Goal: Check status: Check status

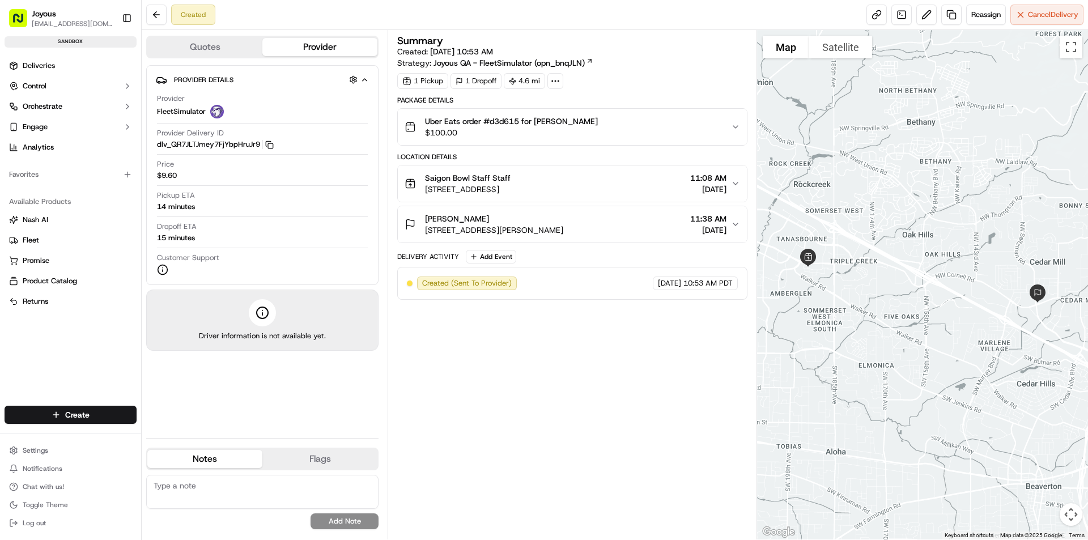
click at [451, 228] on span "[STREET_ADDRESS][PERSON_NAME]" at bounding box center [494, 229] width 138 height 11
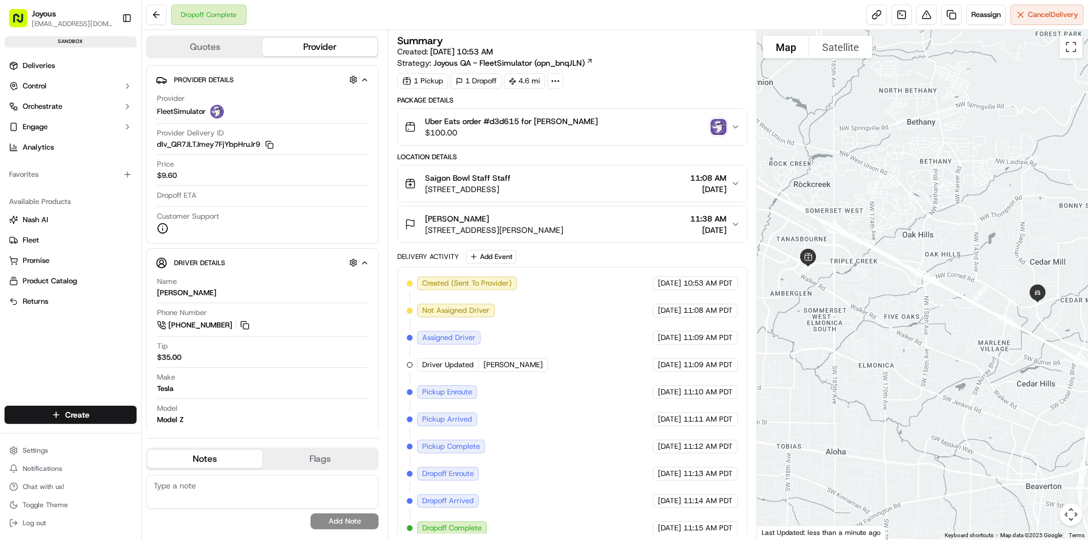
scroll to position [11, 0]
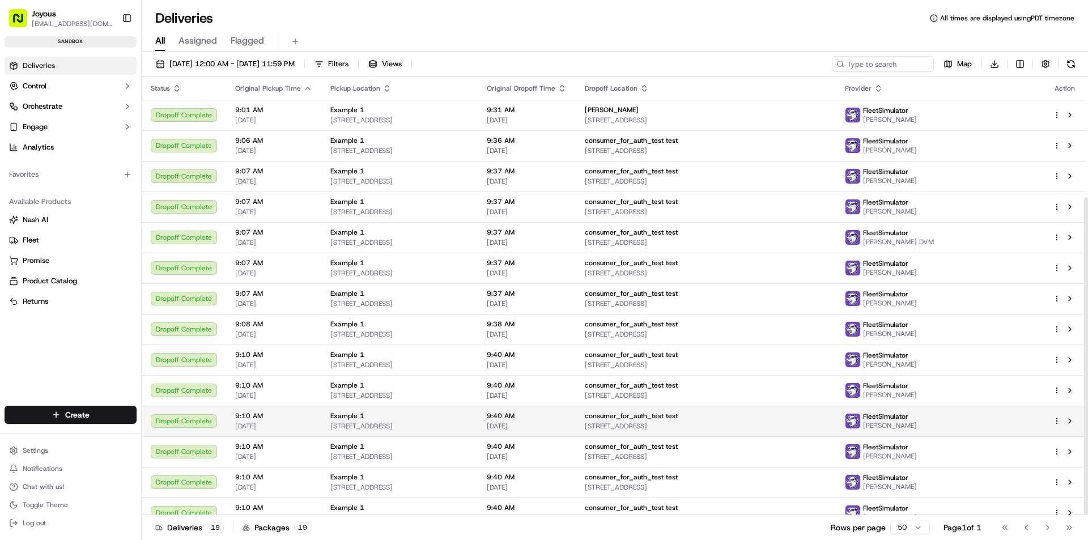
scroll to position [166, 0]
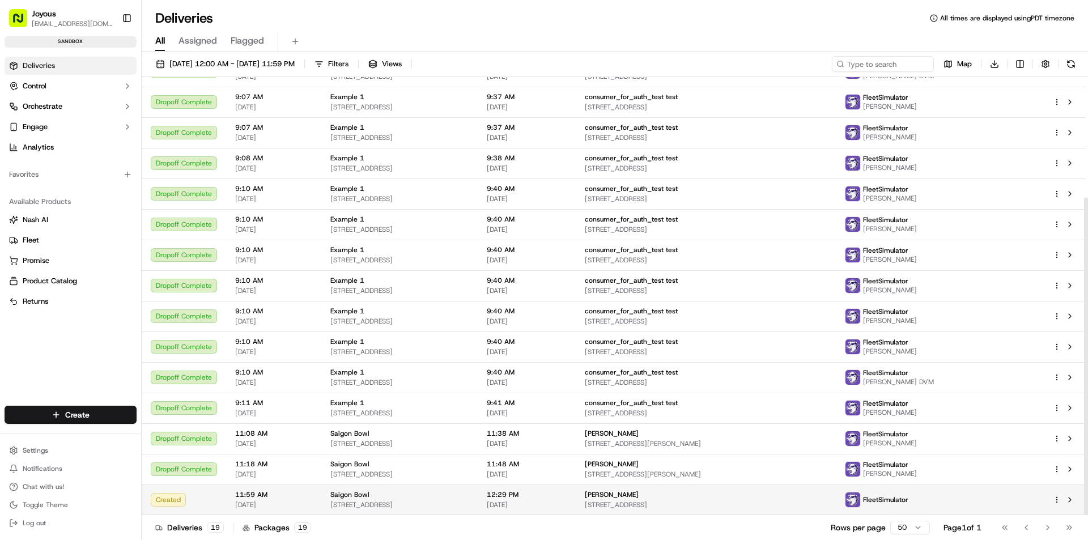
click at [1023, 498] on div "FleetSimulator" at bounding box center [940, 500] width 190 height 16
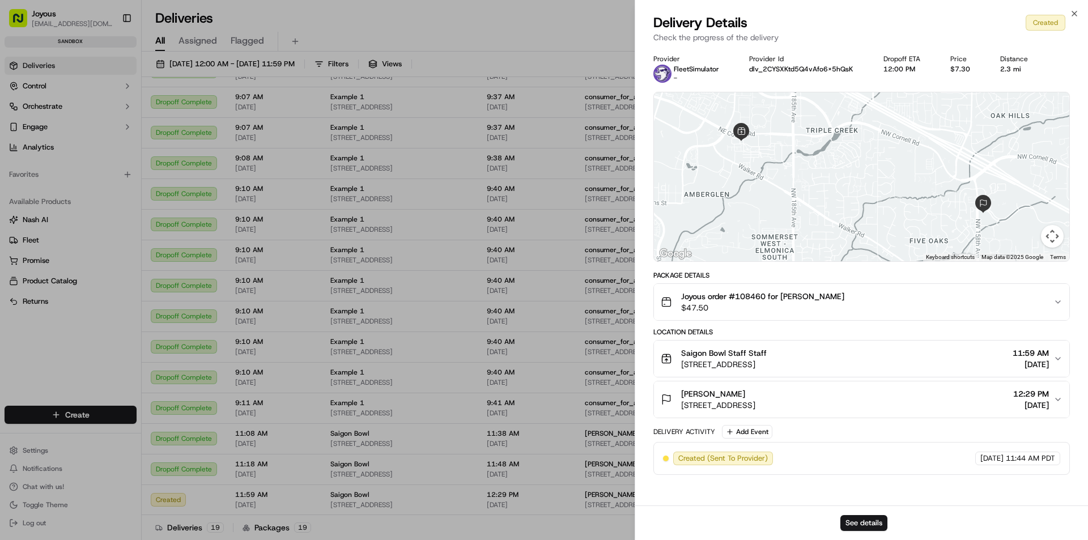
click at [1077, 9] on div "Close Delivery Details Created Check the progress of the delivery Provider Flee…" at bounding box center [861, 270] width 453 height 540
click at [1075, 14] on icon "button" at bounding box center [1074, 13] width 9 height 9
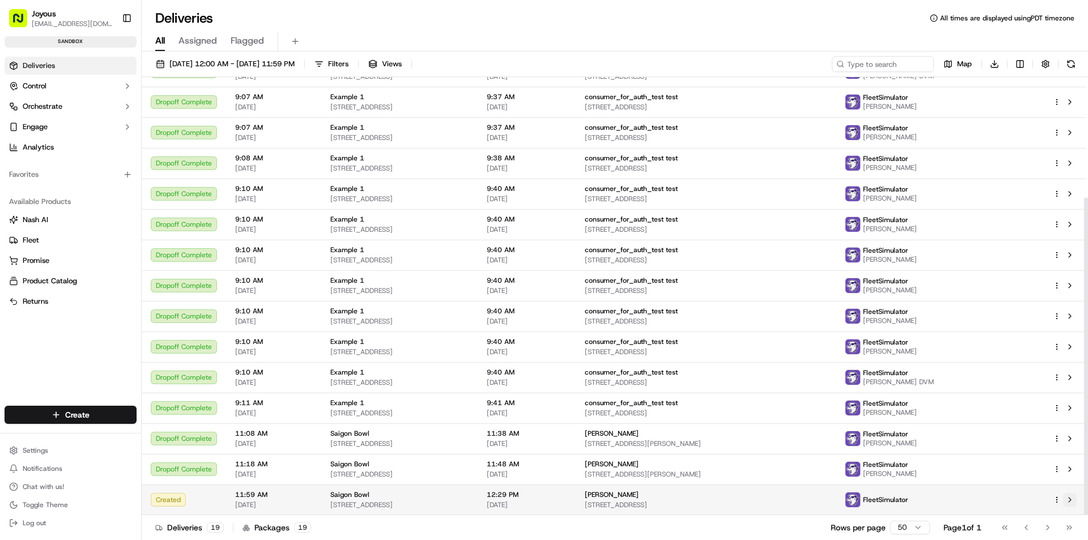
click at [1070, 497] on button at bounding box center [1070, 500] width 14 height 14
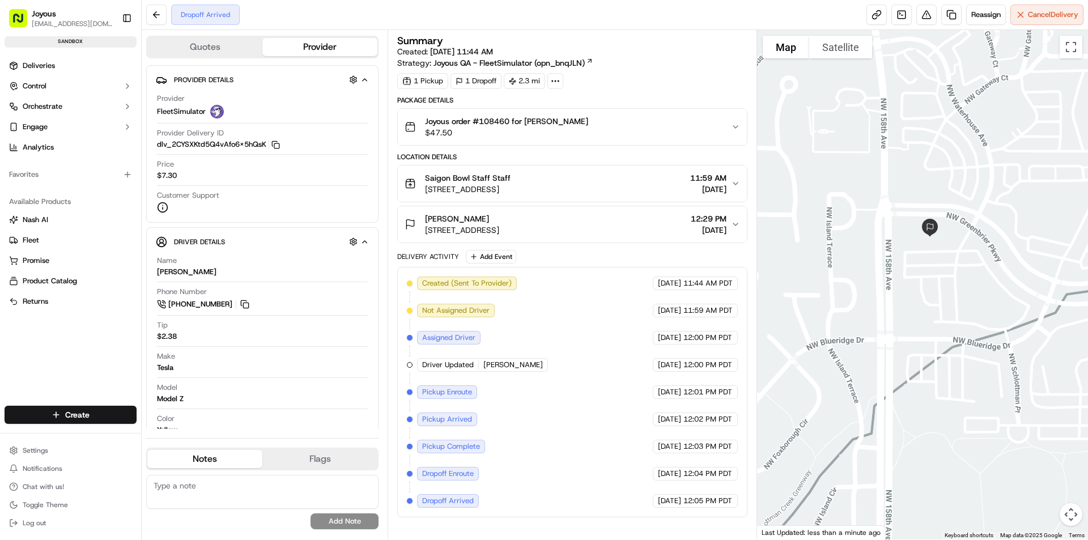
drag, startPoint x: 936, startPoint y: 224, endPoint x: 935, endPoint y: 256, distance: 31.8
click at [935, 256] on div at bounding box center [923, 285] width 332 height 510
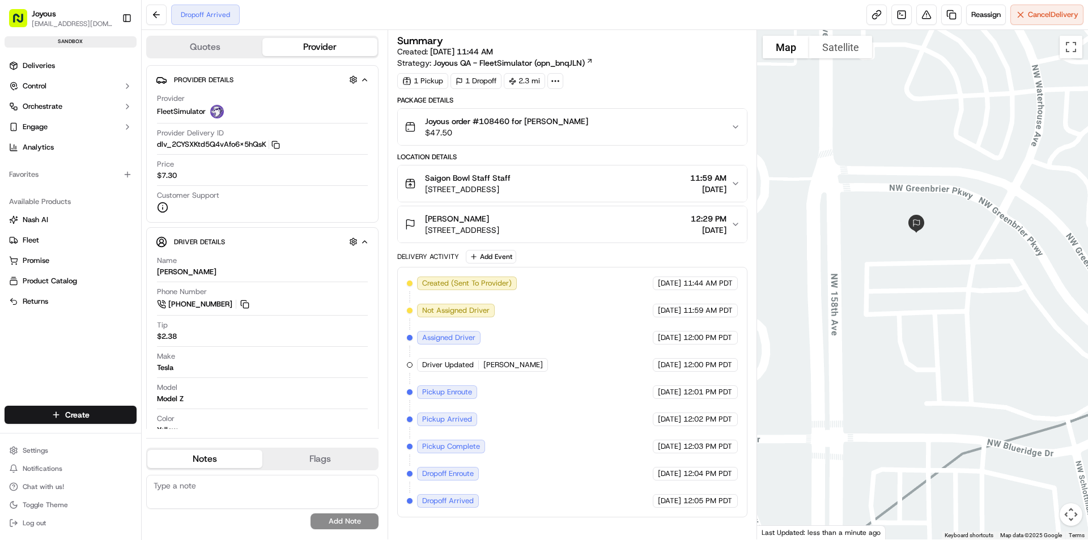
drag, startPoint x: 642, startPoint y: 227, endPoint x: 423, endPoint y: 235, distance: 218.9
click at [423, 235] on div "Steve P 15705 NW Blueridge Dr #212, Beaverton, OR 97006, USA 12:29 PM 09/18/2025" at bounding box center [568, 224] width 326 height 23
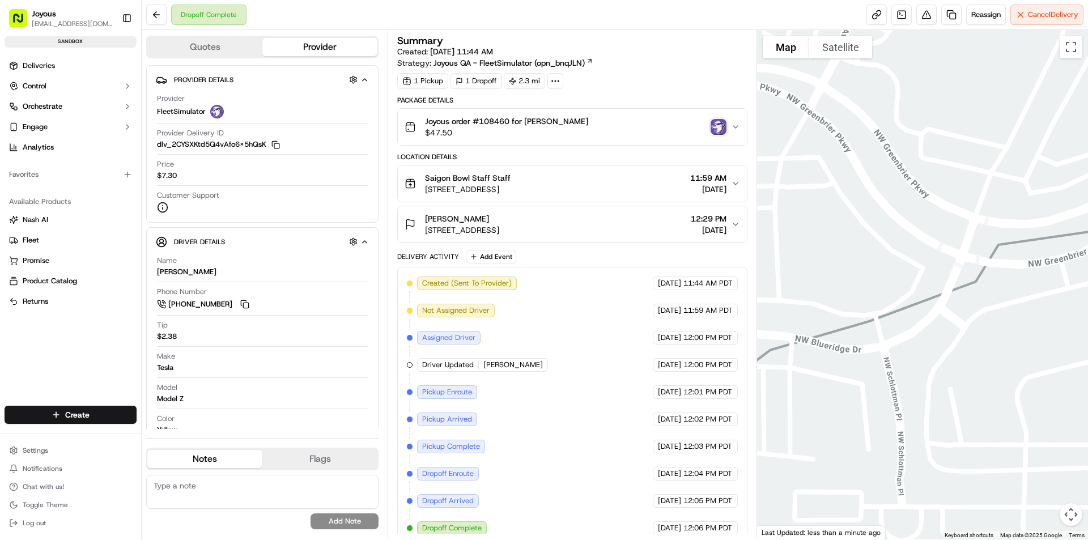
drag, startPoint x: 784, startPoint y: 253, endPoint x: 1026, endPoint y: 295, distance: 245.6
click at [1026, 295] on div at bounding box center [923, 285] width 332 height 510
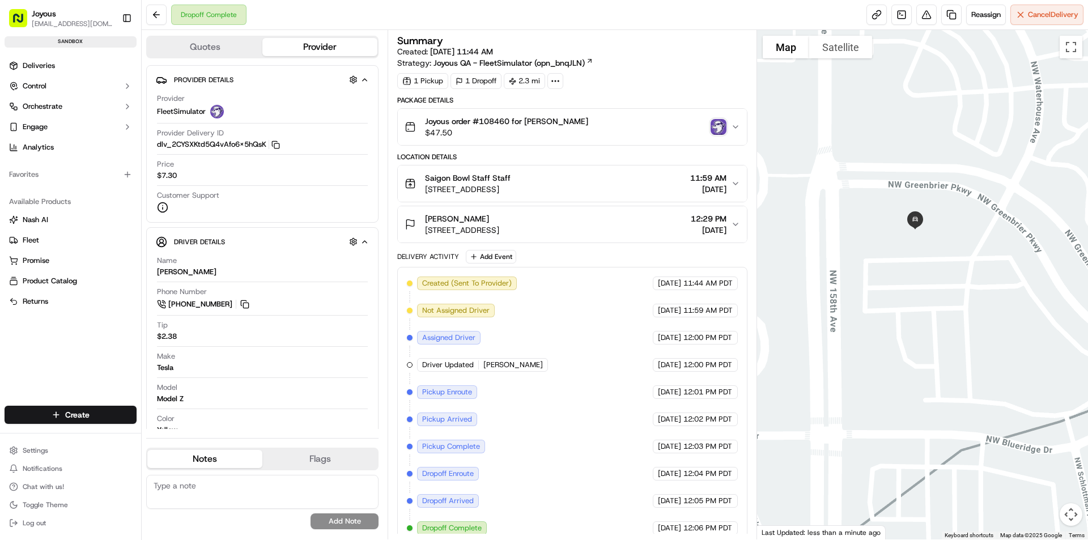
drag, startPoint x: 814, startPoint y: 244, endPoint x: 938, endPoint y: 312, distance: 141.8
click at [938, 312] on div at bounding box center [923, 285] width 332 height 510
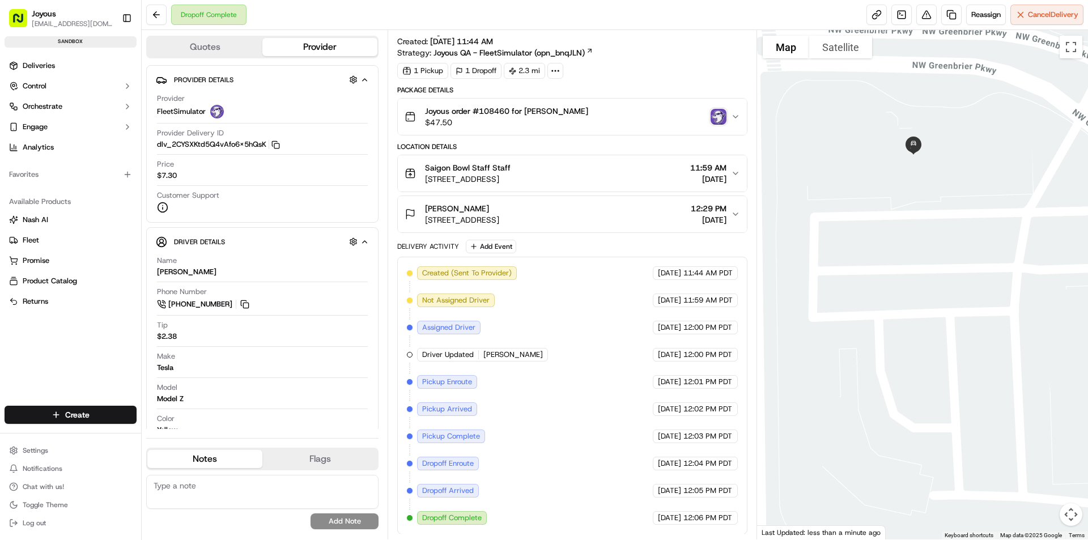
scroll to position [11, 0]
click at [657, 206] on div "Steve P 15705 NW Blueridge Dr #212, Beaverton, OR 97006, USA 12:29 PM 09/18/2025" at bounding box center [568, 213] width 326 height 23
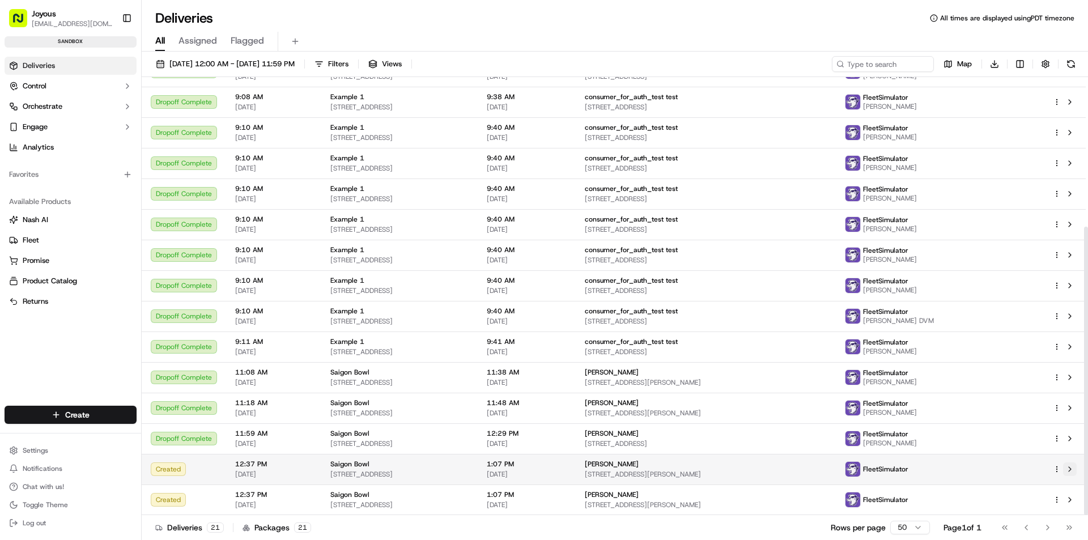
click at [1073, 469] on button at bounding box center [1070, 470] width 14 height 14
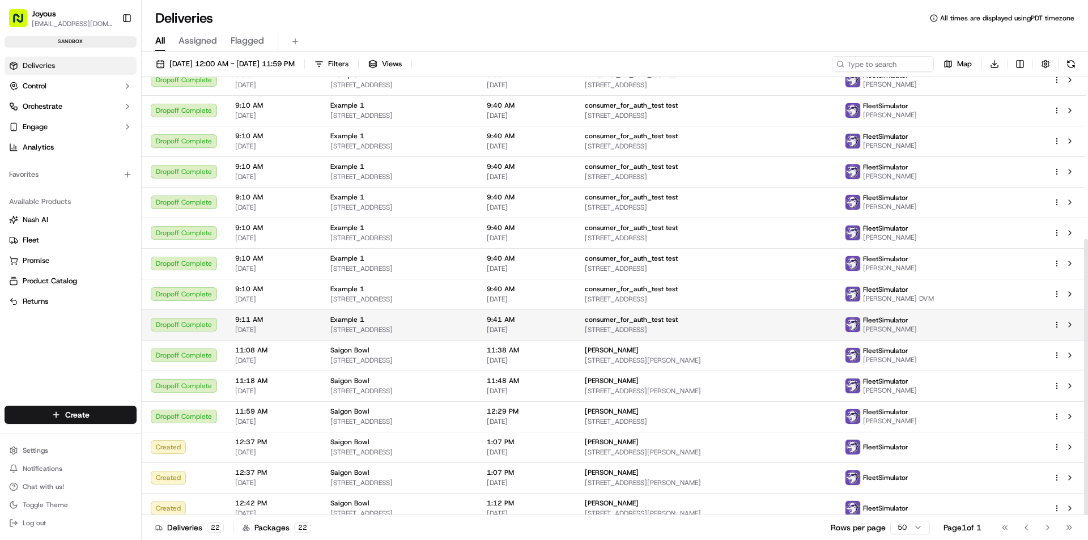
scroll to position [258, 0]
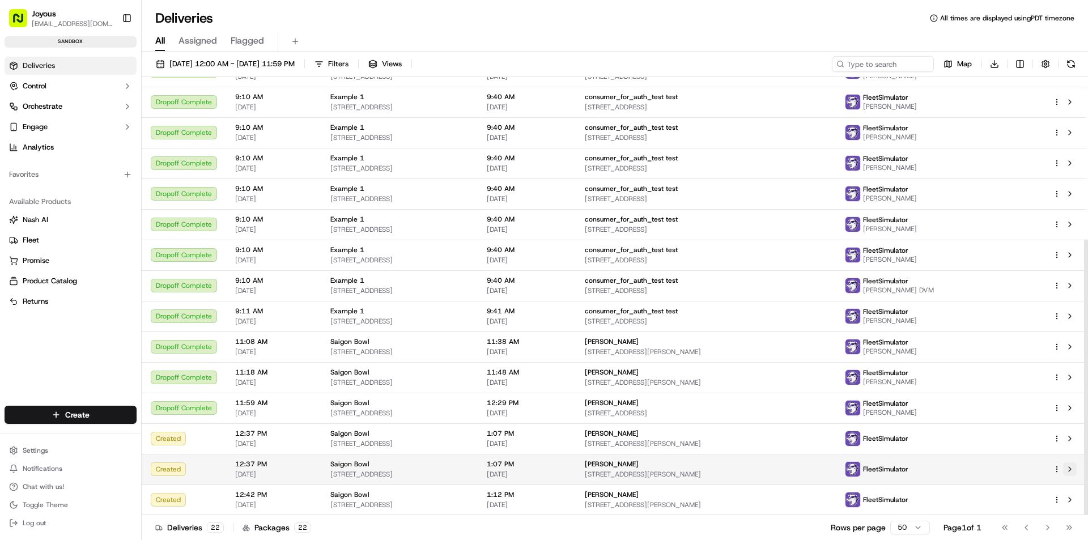
click at [1070, 464] on button at bounding box center [1070, 470] width 14 height 14
